Goal: Check status: Check status

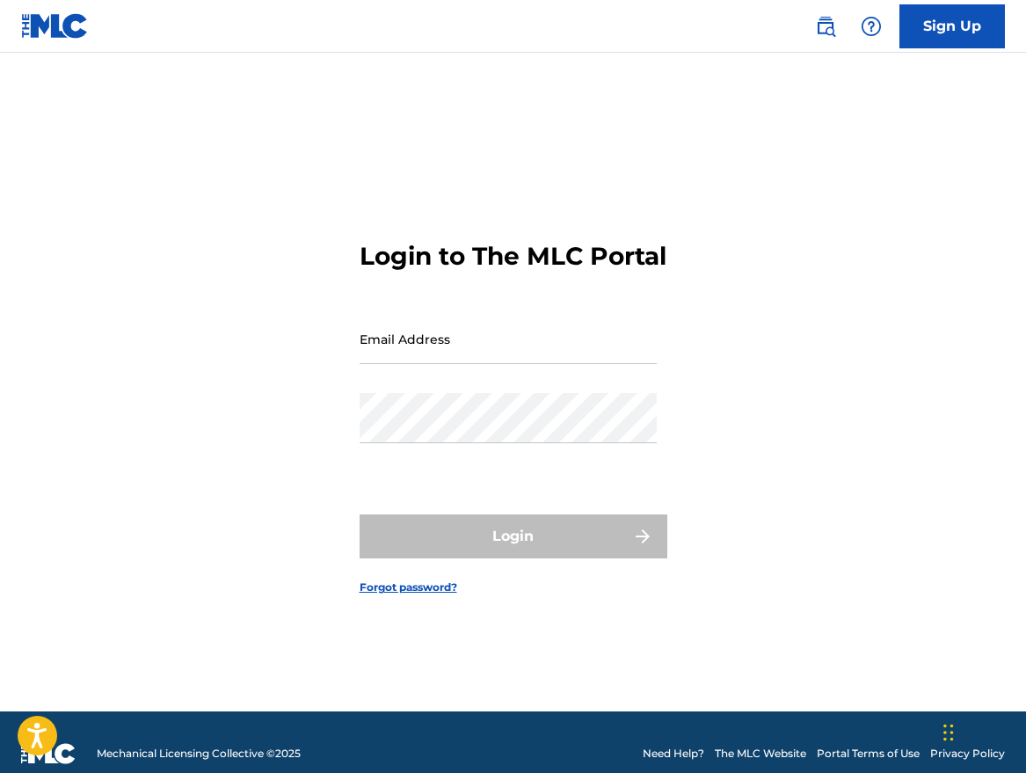
click at [394, 364] on input "Email Address" at bounding box center [508, 339] width 297 height 50
type input "[EMAIL_ADDRESS][DOMAIN_NAME]"
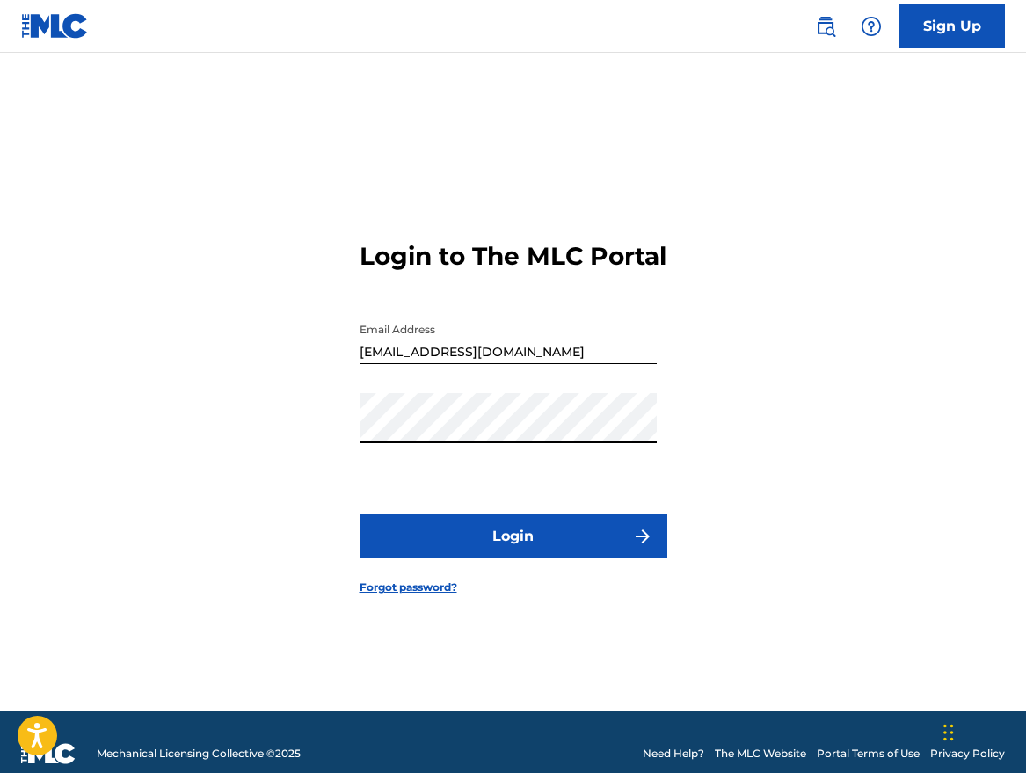
click at [491, 554] on button "Login" at bounding box center [514, 537] width 308 height 44
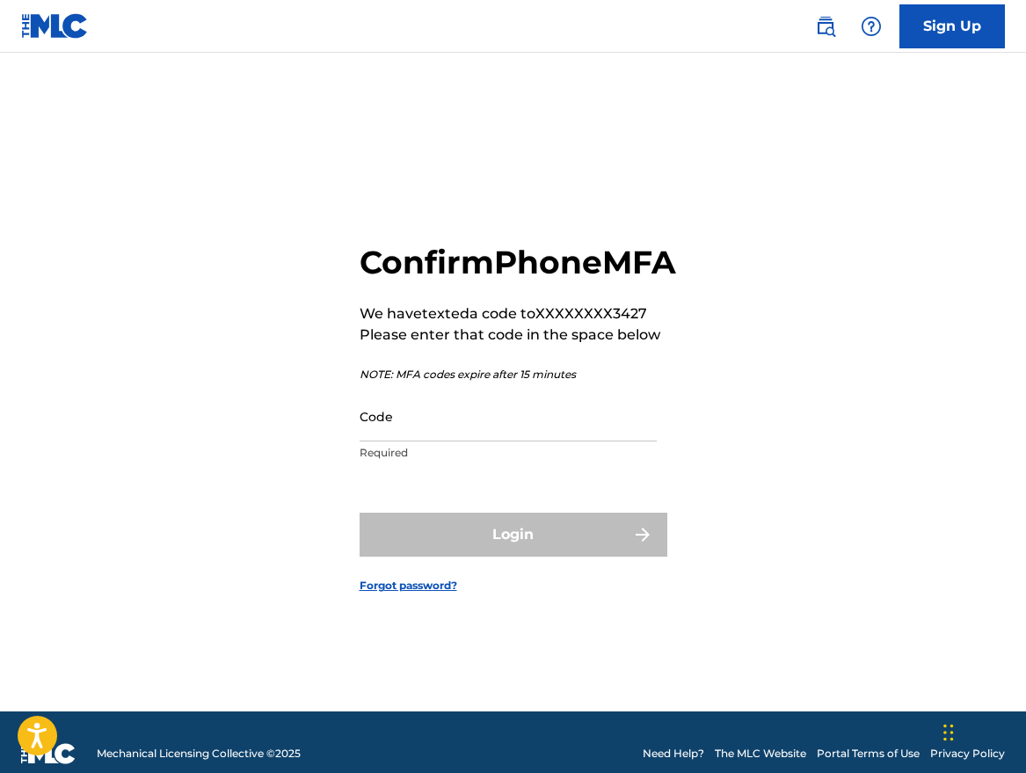
click at [470, 442] on input "Code" at bounding box center [508, 416] width 297 height 50
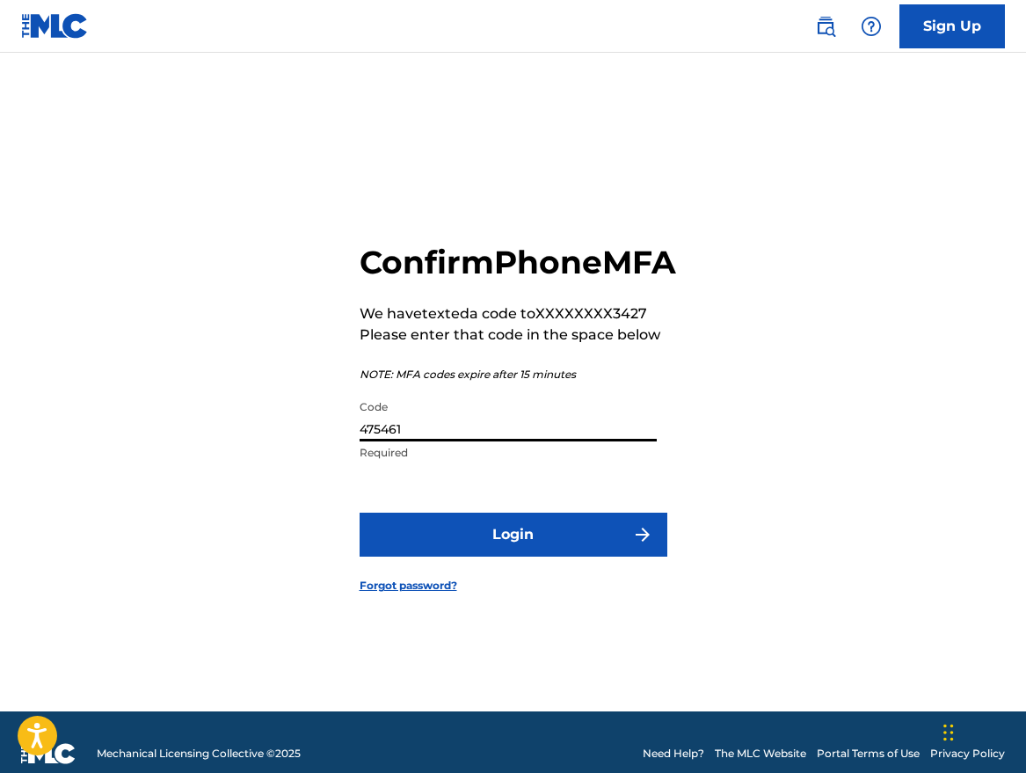
type input "475461"
click at [360, 513] on button "Login" at bounding box center [514, 535] width 308 height 44
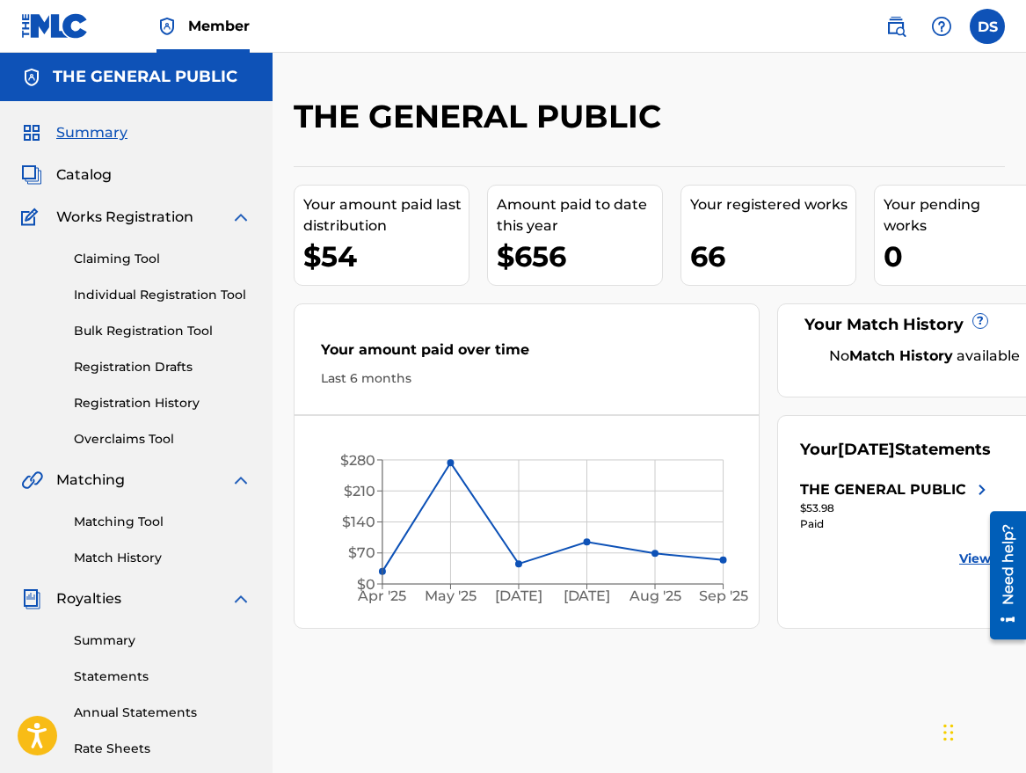
click at [946, 500] on div "THE GENERAL PUBLIC" at bounding box center [883, 489] width 166 height 21
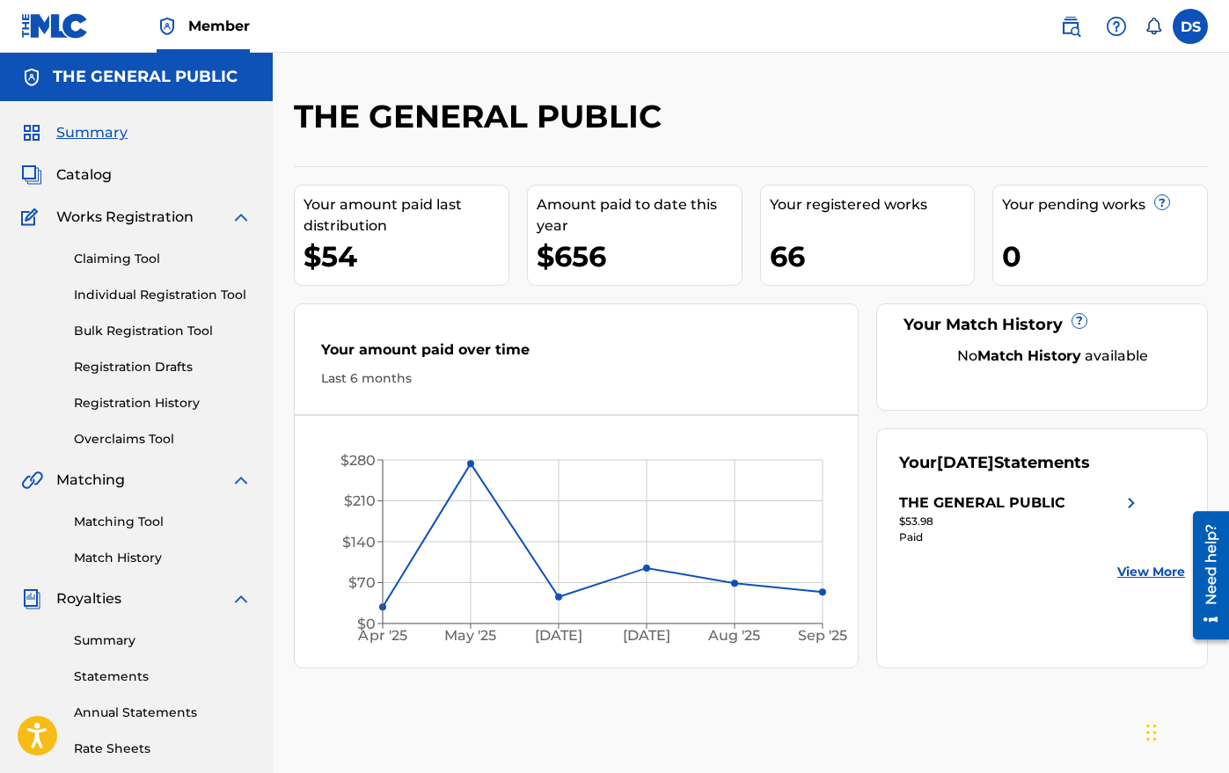
click at [1026, 501] on div "THE GENERAL PUBLIC" at bounding box center [1020, 503] width 243 height 21
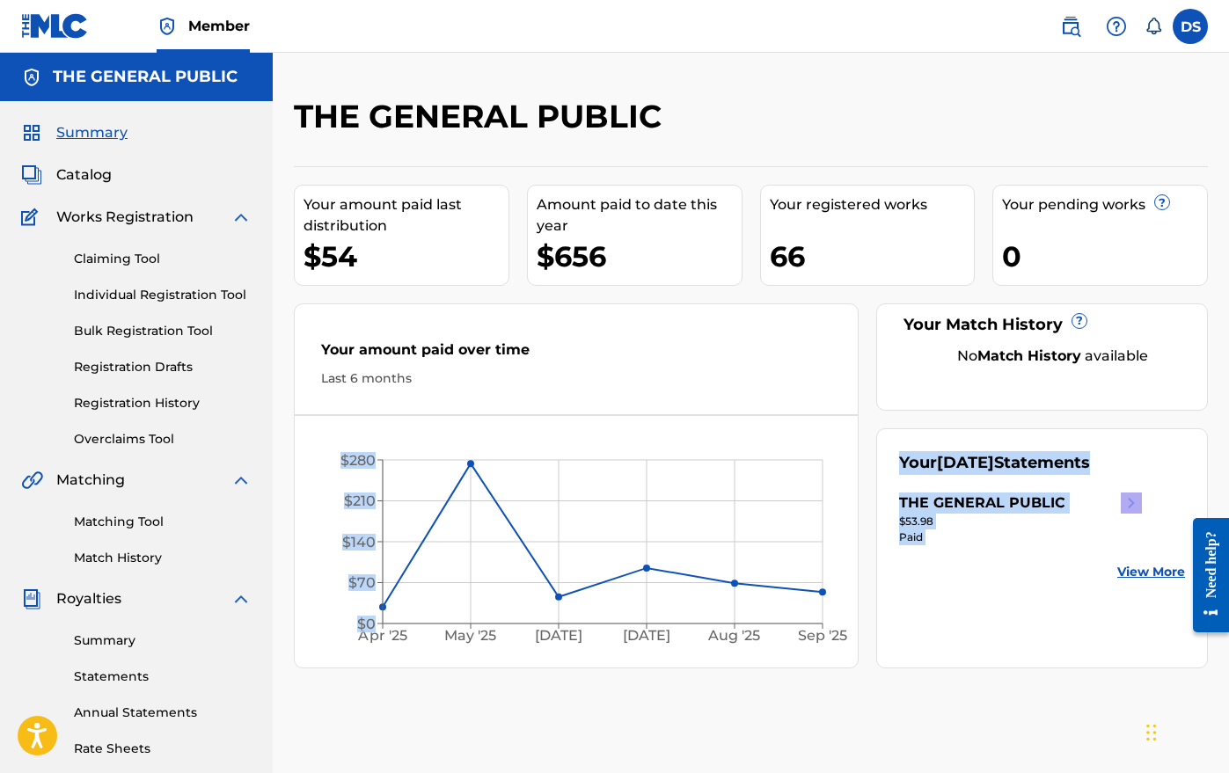
drag, startPoint x: 863, startPoint y: 492, endPoint x: 1043, endPoint y: 564, distance: 194.2
click at [1043, 564] on div "Your amount paid last distribution $54 Amount paid to date this year $656 Your …" at bounding box center [751, 417] width 914 height 502
